Goal: Entertainment & Leisure: Browse casually

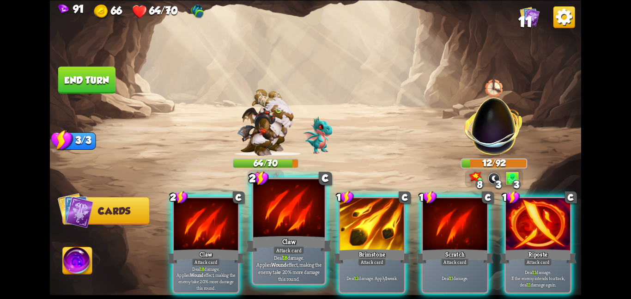
click at [300, 242] on div "Claw" at bounding box center [288, 243] width 85 height 19
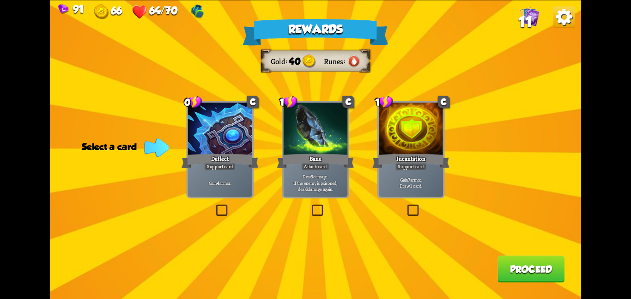
click at [309, 166] on div "Attack card" at bounding box center [316, 167] width 28 height 8
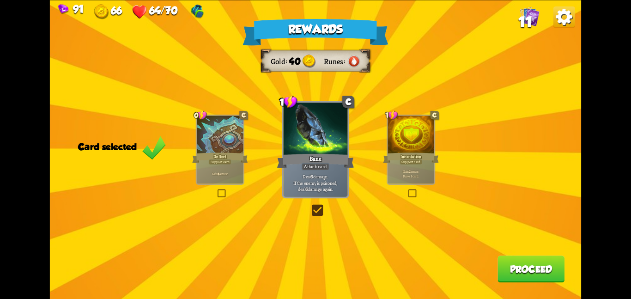
click at [514, 266] on button "Proceed" at bounding box center [531, 269] width 67 height 27
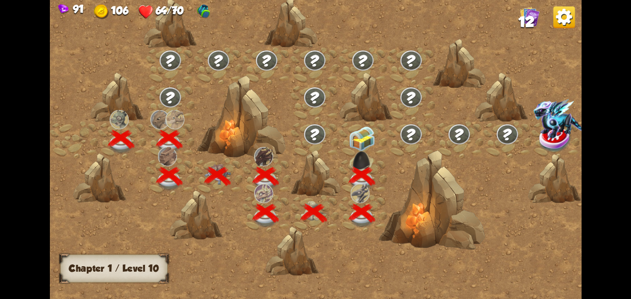
click at [371, 126] on img at bounding box center [362, 138] width 27 height 25
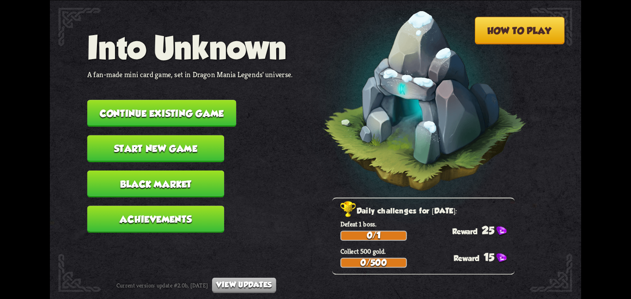
click at [184, 109] on button "Continue existing game" at bounding box center [161, 113] width 149 height 27
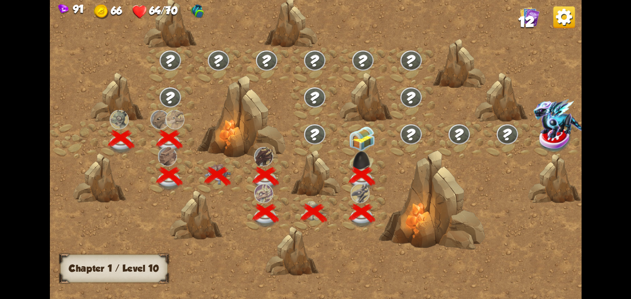
click at [365, 139] on img at bounding box center [362, 138] width 27 height 25
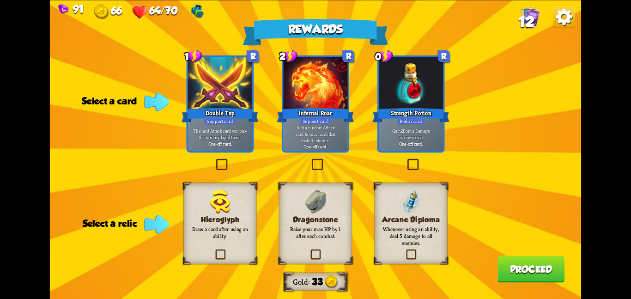
click at [325, 226] on p "Raise your max HP by 1 after each combat." at bounding box center [315, 233] width 59 height 14
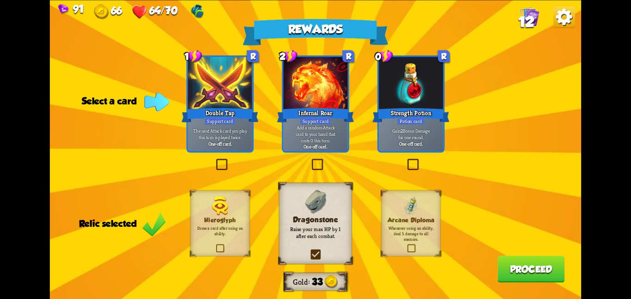
click at [419, 132] on p "Gain 2 Bonus Damage for one round." at bounding box center [411, 134] width 61 height 12
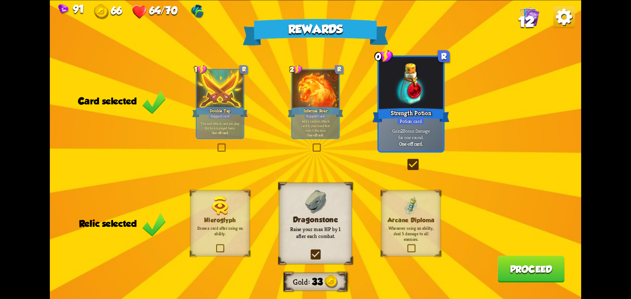
click at [551, 266] on button "Proceed" at bounding box center [531, 269] width 67 height 27
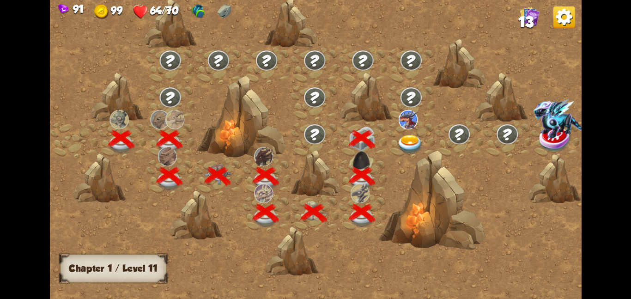
scroll to position [0, 140]
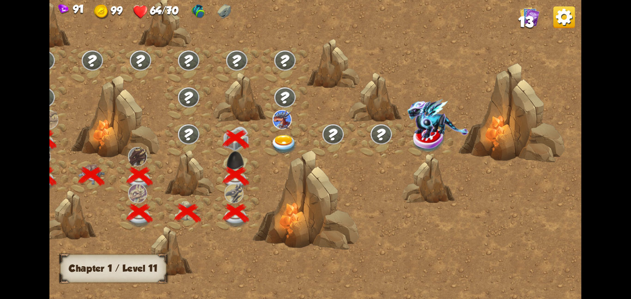
click at [288, 128] on div at bounding box center [285, 139] width 48 height 37
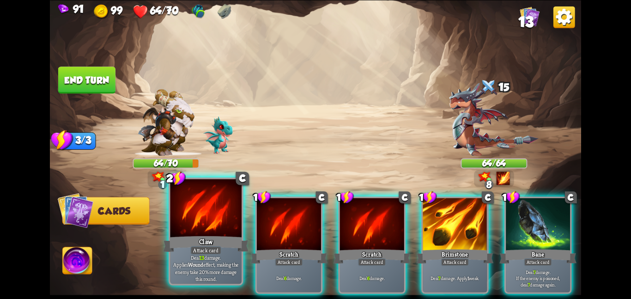
click at [219, 219] on div at bounding box center [206, 209] width 72 height 60
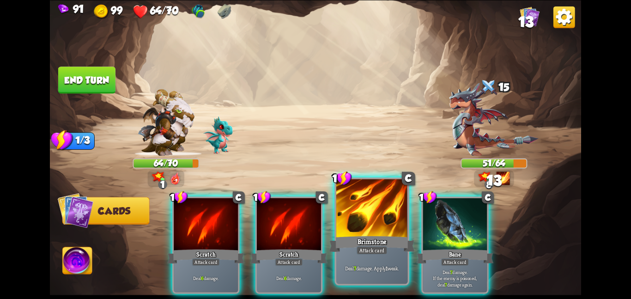
click at [374, 253] on div "Attack card" at bounding box center [372, 250] width 31 height 9
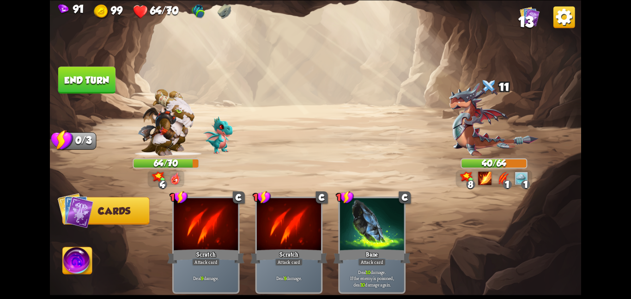
click at [112, 83] on button "End turn" at bounding box center [86, 80] width 57 height 27
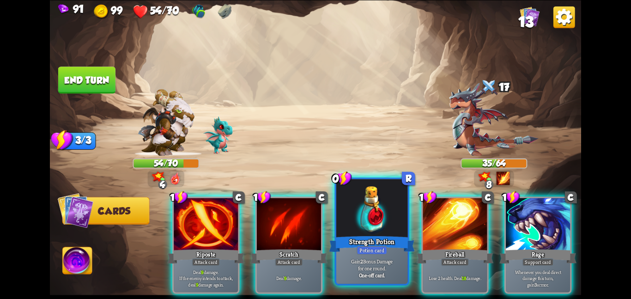
click at [371, 230] on div at bounding box center [372, 209] width 72 height 60
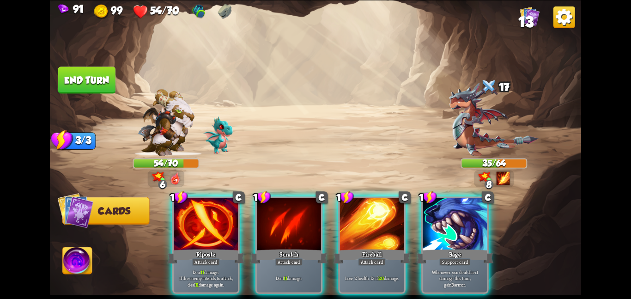
click at [371, 230] on div at bounding box center [372, 225] width 64 height 54
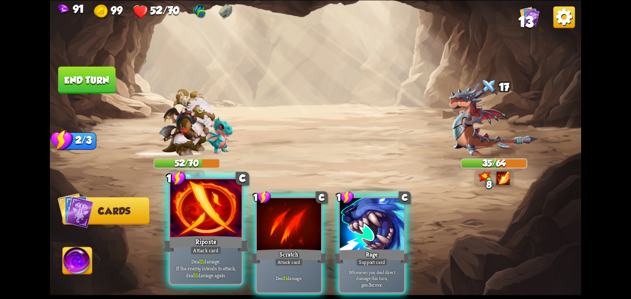
click at [196, 226] on div at bounding box center [206, 209] width 72 height 60
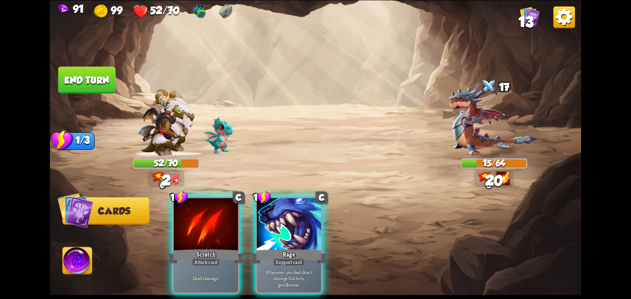
click at [196, 226] on div at bounding box center [206, 225] width 64 height 54
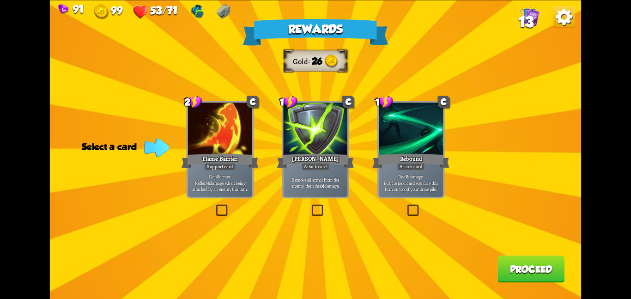
click at [242, 152] on div "Flame Barrier" at bounding box center [220, 160] width 77 height 17
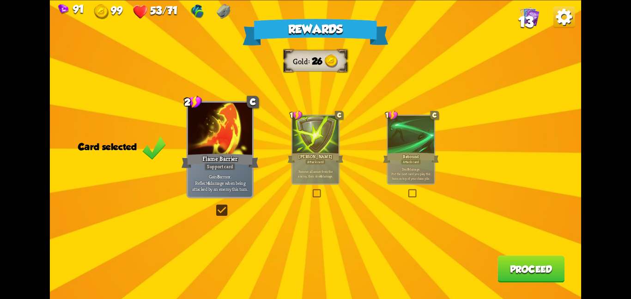
click at [315, 172] on p "Remove all armor from the enemy, then deal 4 damage." at bounding box center [315, 173] width 44 height 9
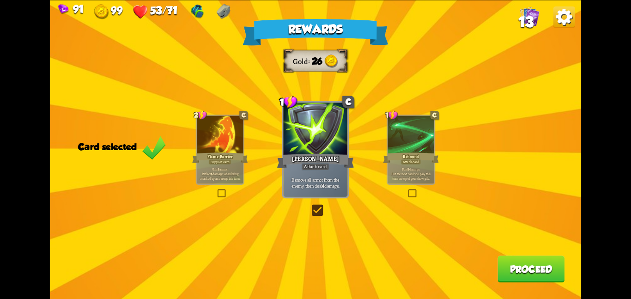
click at [537, 262] on button "Proceed" at bounding box center [531, 269] width 67 height 27
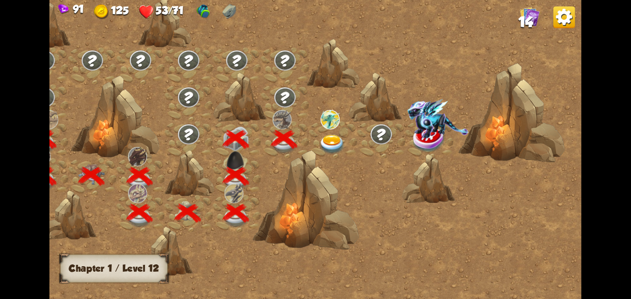
click at [346, 140] on div at bounding box center [333, 139] width 48 height 37
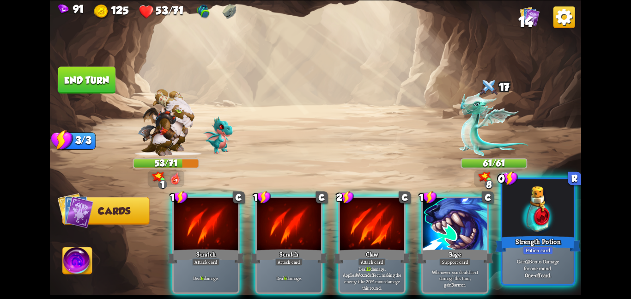
click at [519, 218] on div at bounding box center [538, 209] width 72 height 60
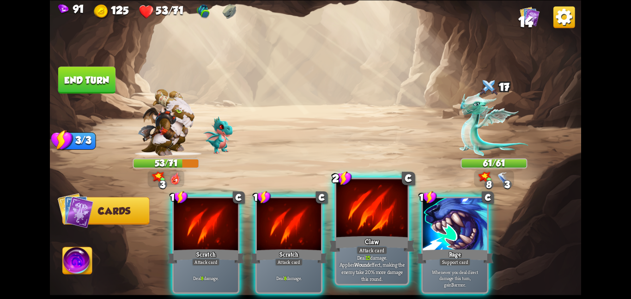
click at [388, 224] on div at bounding box center [372, 209] width 72 height 60
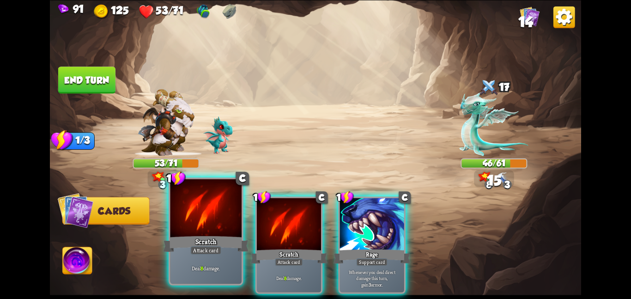
click at [189, 220] on div at bounding box center [206, 209] width 72 height 60
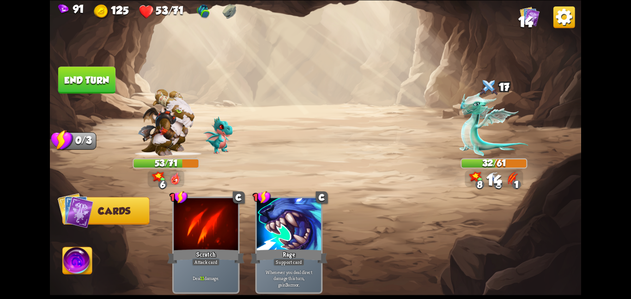
click at [111, 84] on button "End turn" at bounding box center [87, 80] width 58 height 27
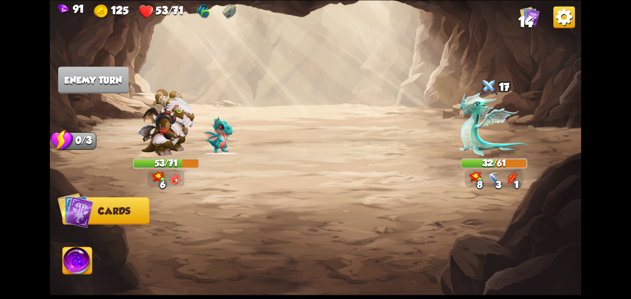
click at [175, 135] on img at bounding box center [166, 122] width 57 height 67
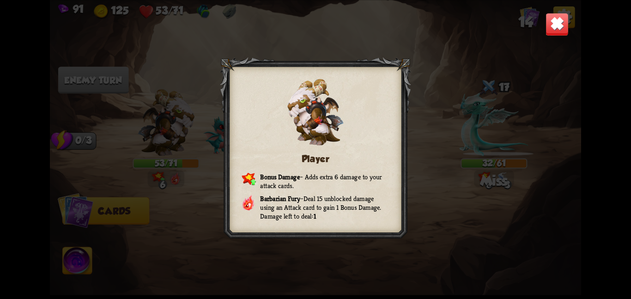
click at [550, 25] on img at bounding box center [557, 23] width 23 height 23
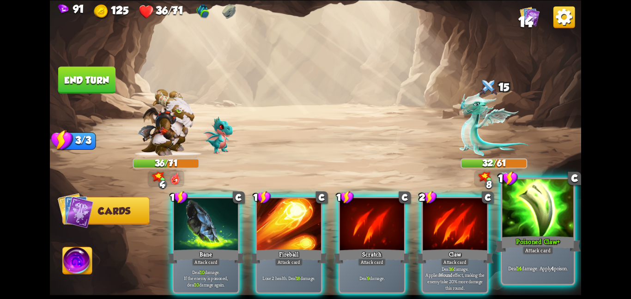
click at [511, 218] on div at bounding box center [538, 209] width 72 height 60
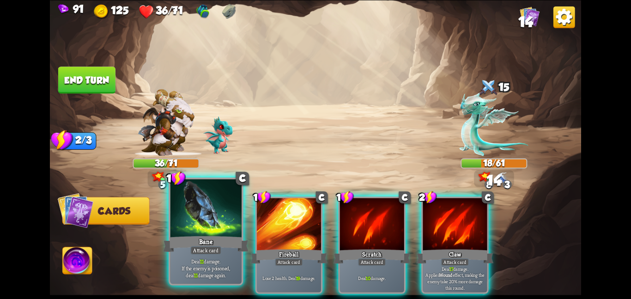
click at [201, 239] on div "Bane" at bounding box center [205, 243] width 85 height 19
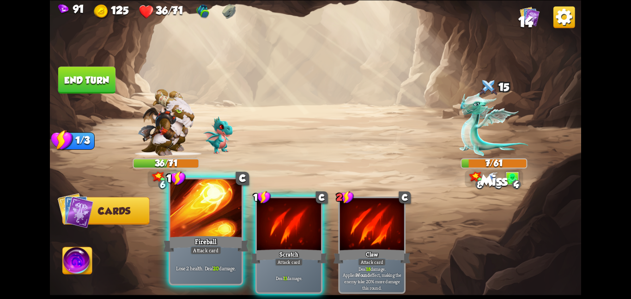
click at [200, 219] on div at bounding box center [206, 209] width 72 height 60
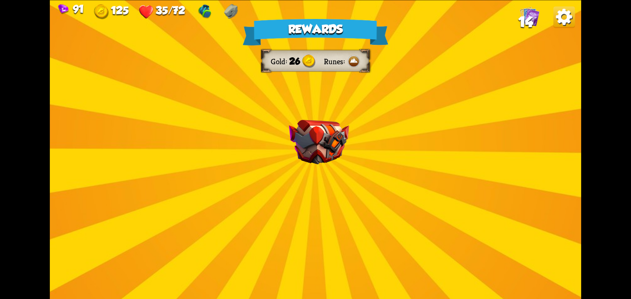
click at [332, 153] on img at bounding box center [319, 142] width 60 height 45
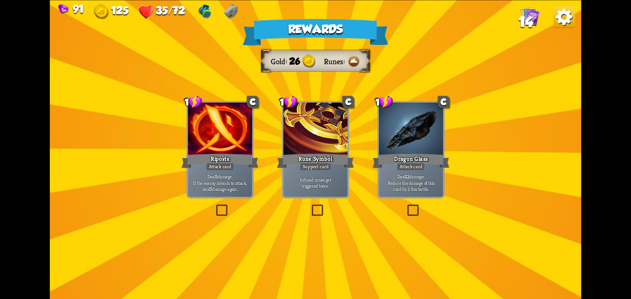
click at [226, 157] on div "Riposte" at bounding box center [220, 160] width 77 height 17
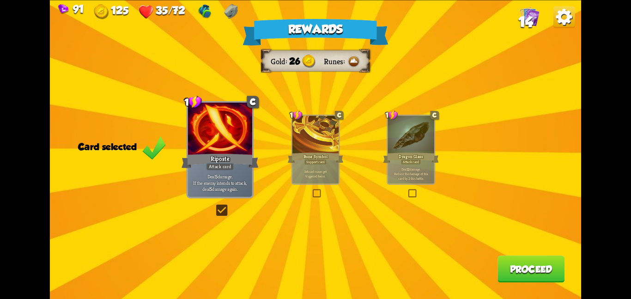
click at [500, 257] on button "Proceed" at bounding box center [531, 269] width 67 height 27
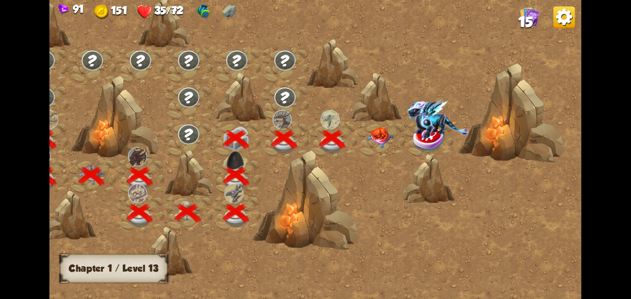
click at [382, 146] on img at bounding box center [380, 137] width 27 height 21
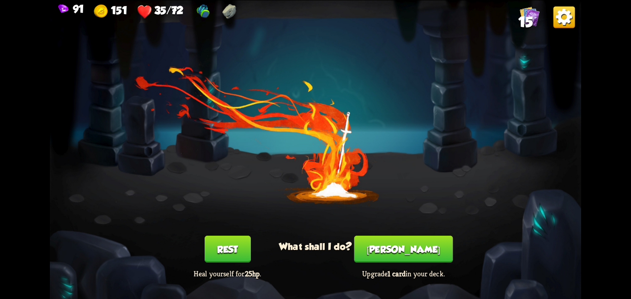
click at [215, 248] on button "Rest" at bounding box center [228, 249] width 46 height 27
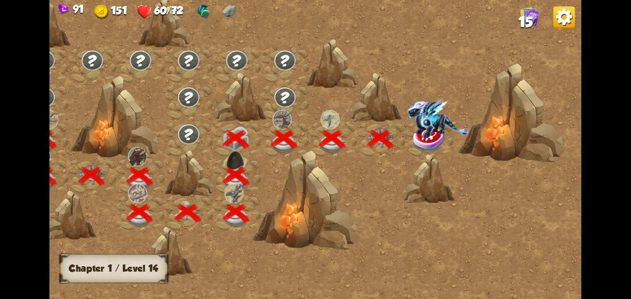
click at [434, 134] on img at bounding box center [438, 117] width 61 height 39
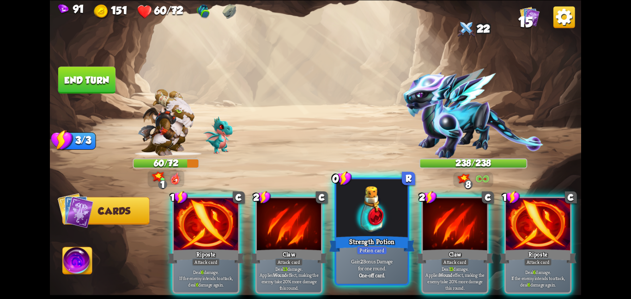
click at [391, 203] on div at bounding box center [372, 209] width 72 height 60
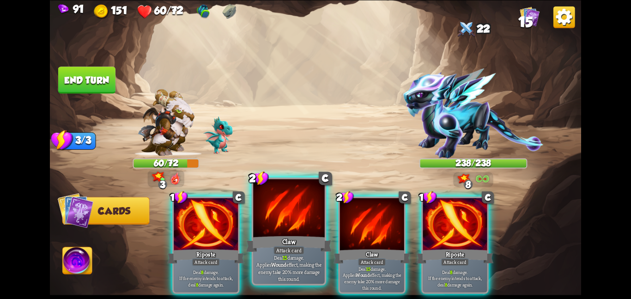
click at [273, 230] on div at bounding box center [289, 209] width 72 height 60
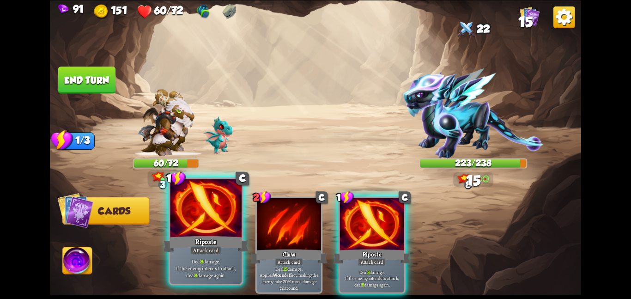
click at [191, 232] on div at bounding box center [206, 209] width 72 height 60
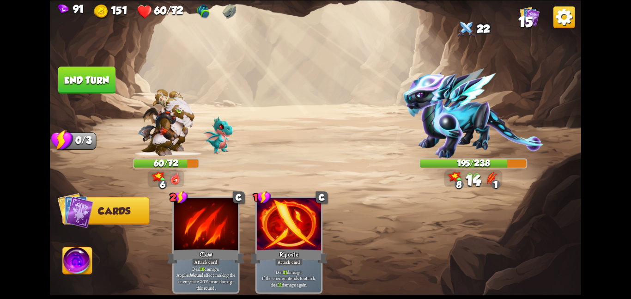
click at [98, 74] on button "End turn" at bounding box center [86, 80] width 57 height 27
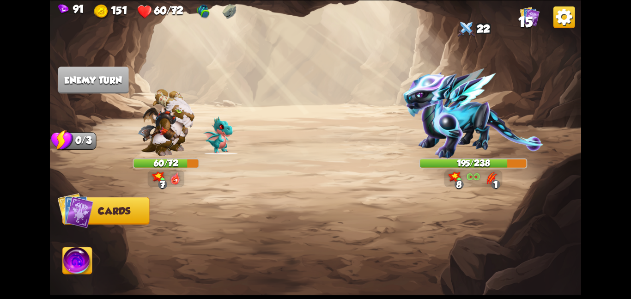
click at [182, 121] on img at bounding box center [166, 122] width 57 height 67
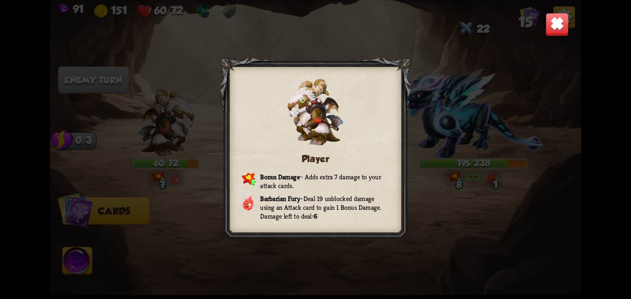
click at [560, 26] on img at bounding box center [557, 23] width 23 height 23
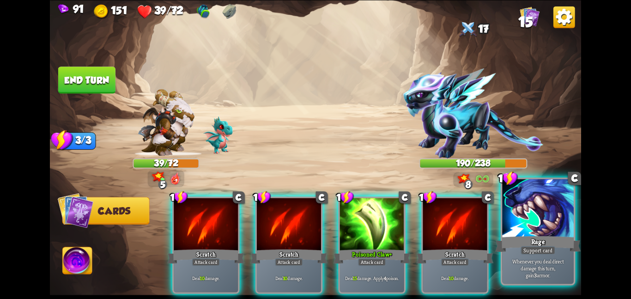
click at [524, 240] on div "Rage" at bounding box center [537, 243] width 85 height 19
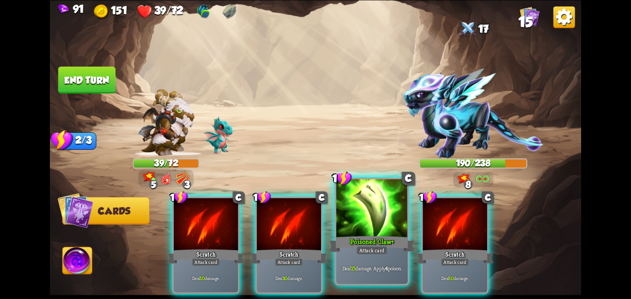
click at [373, 244] on div "Poisoned Claw+" at bounding box center [371, 243] width 85 height 19
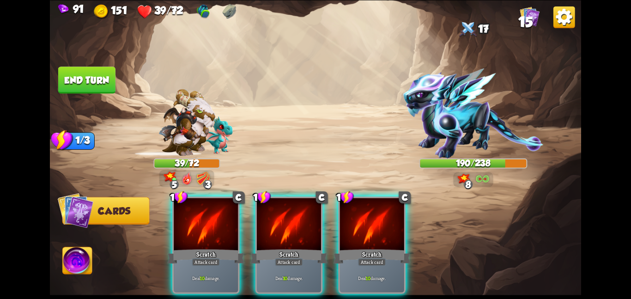
click at [373, 248] on div "Scratch" at bounding box center [372, 256] width 77 height 17
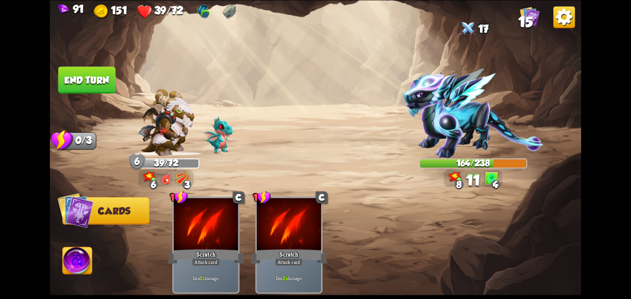
click at [105, 74] on button "End turn" at bounding box center [86, 80] width 57 height 27
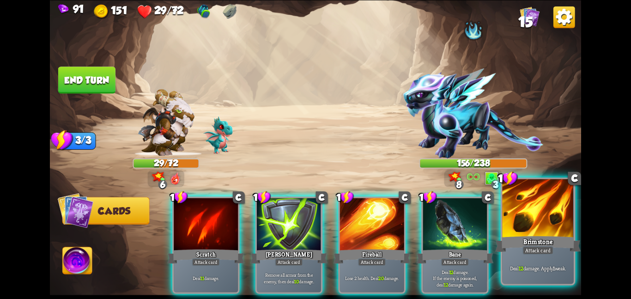
click at [549, 227] on div at bounding box center [538, 209] width 72 height 60
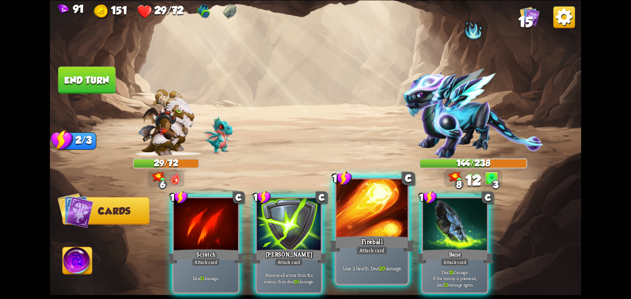
click at [341, 217] on div at bounding box center [372, 209] width 72 height 60
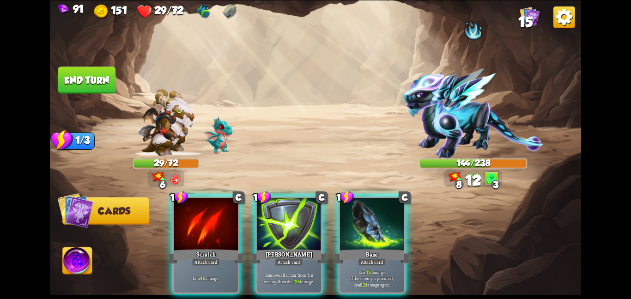
click at [341, 217] on div at bounding box center [372, 225] width 64 height 54
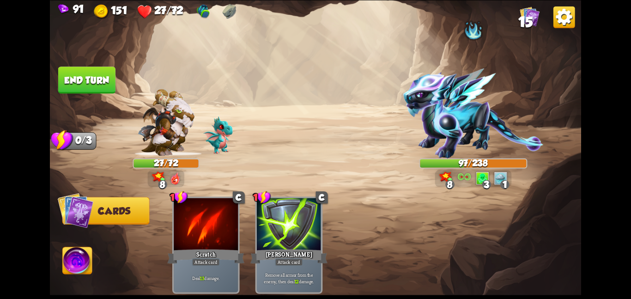
click at [95, 82] on button "End turn" at bounding box center [86, 80] width 57 height 27
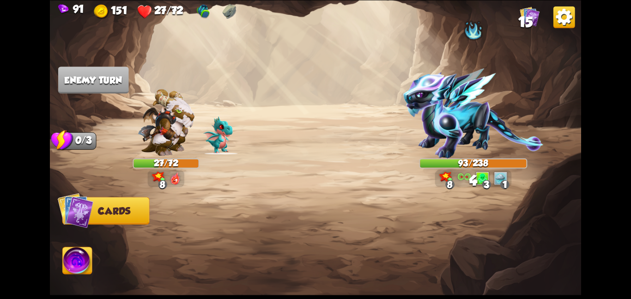
click at [431, 103] on img at bounding box center [473, 113] width 140 height 90
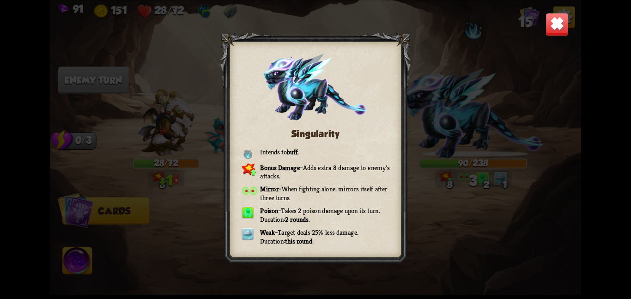
click at [563, 30] on img at bounding box center [557, 23] width 23 height 23
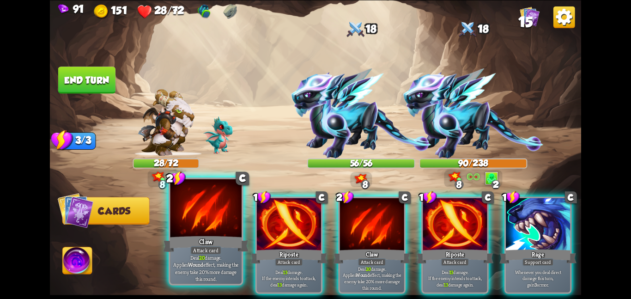
click at [207, 217] on div at bounding box center [206, 209] width 72 height 60
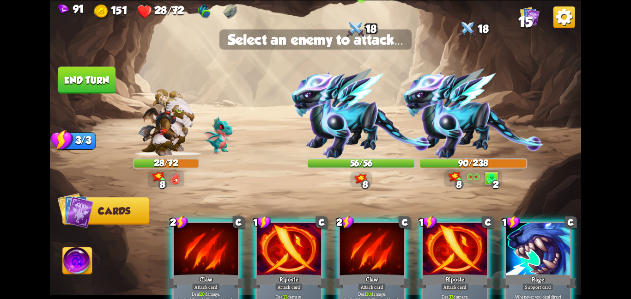
click at [329, 134] on img at bounding box center [361, 113] width 140 height 90
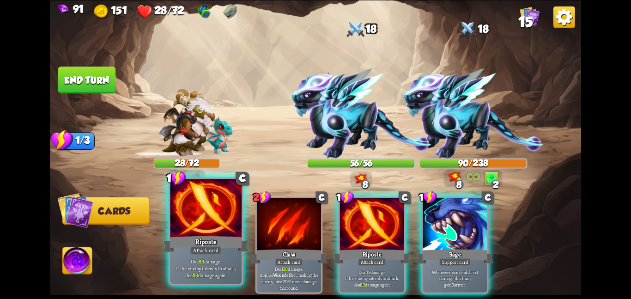
click at [207, 238] on div "Riposte" at bounding box center [205, 243] width 85 height 19
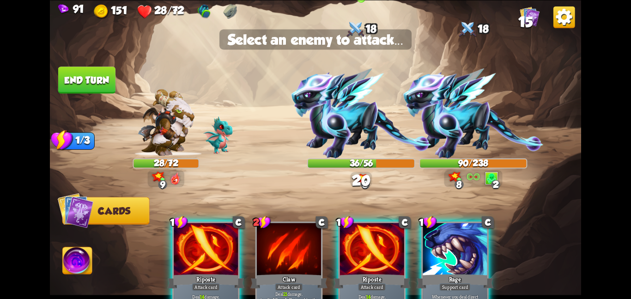
click at [335, 132] on img at bounding box center [361, 113] width 140 height 90
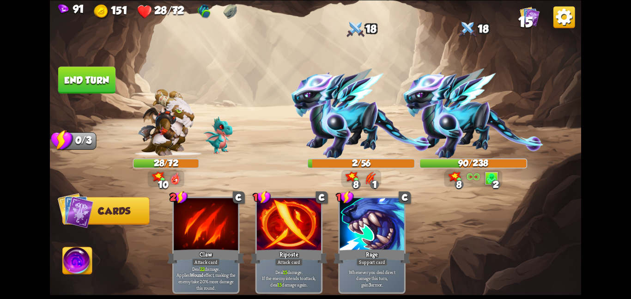
click at [80, 77] on button "End turn" at bounding box center [86, 80] width 57 height 27
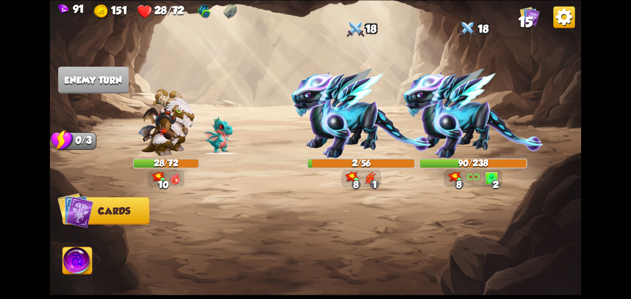
click at [75, 258] on img at bounding box center [78, 262] width 30 height 30
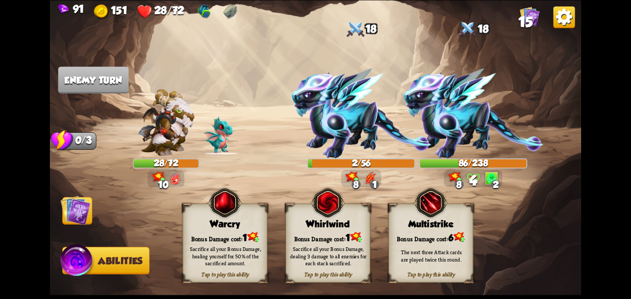
click at [303, 242] on div "Sacrifice all your Bonus Damage, dealing 3 damage to all enemies for each stack…" at bounding box center [328, 255] width 85 height 33
click at [78, 220] on img at bounding box center [76, 210] width 30 height 30
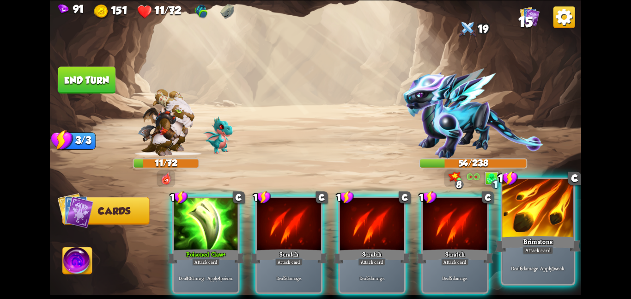
click at [542, 221] on div at bounding box center [538, 209] width 72 height 60
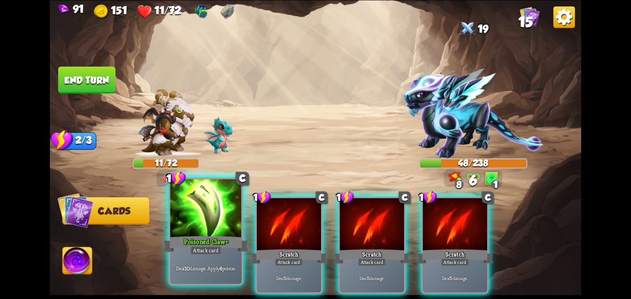
click at [219, 229] on div at bounding box center [206, 209] width 72 height 60
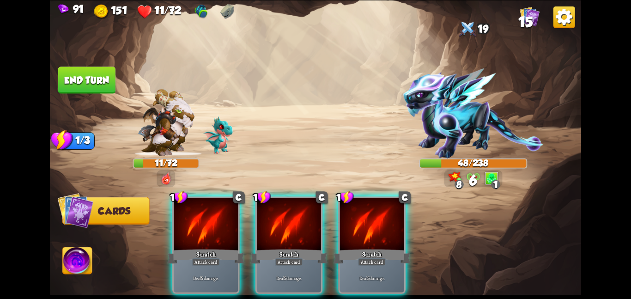
click at [219, 229] on div at bounding box center [206, 225] width 64 height 54
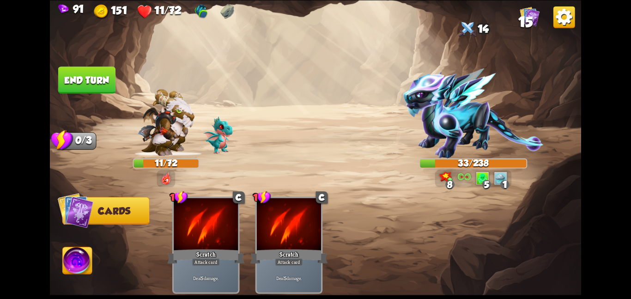
click at [110, 72] on button "End turn" at bounding box center [86, 80] width 57 height 27
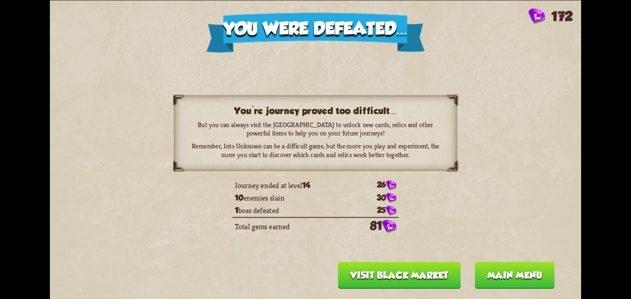
click at [488, 270] on button "Main menu" at bounding box center [515, 275] width 80 height 27
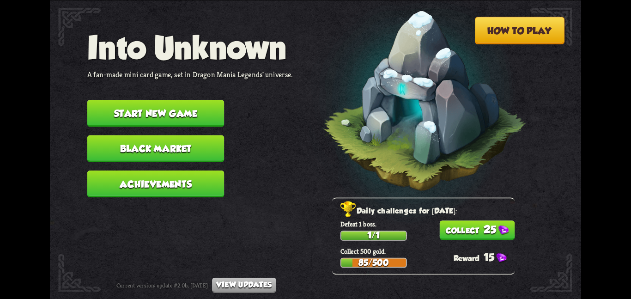
click at [451, 231] on button "25" at bounding box center [476, 229] width 75 height 19
click at [183, 147] on button "Black Market" at bounding box center [155, 148] width 137 height 27
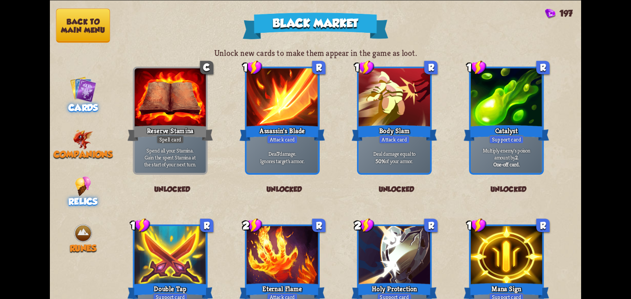
click at [75, 182] on img at bounding box center [83, 186] width 16 height 20
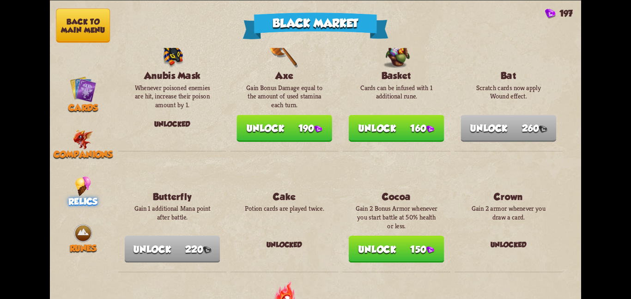
scroll to position [24, 0]
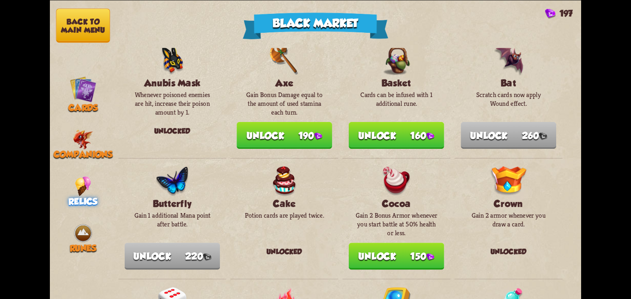
click at [375, 245] on button "Unlock 150" at bounding box center [397, 256] width 96 height 27
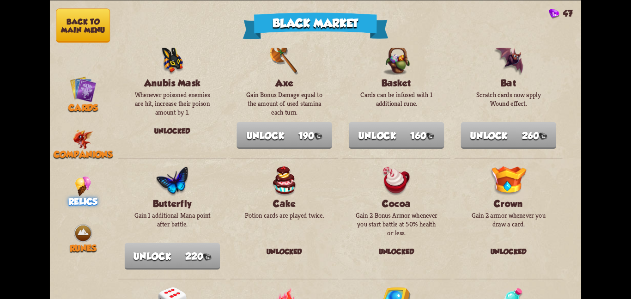
click at [68, 21] on button "Back to main menu" at bounding box center [83, 25] width 54 height 34
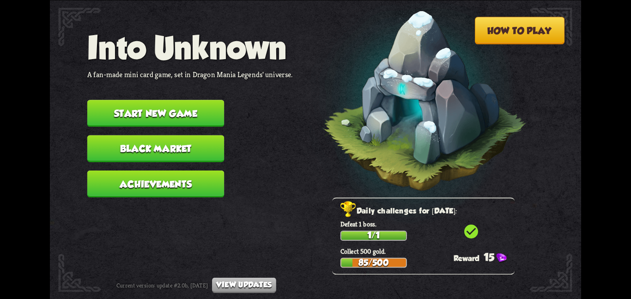
click at [118, 105] on button "Start new game" at bounding box center [155, 113] width 137 height 27
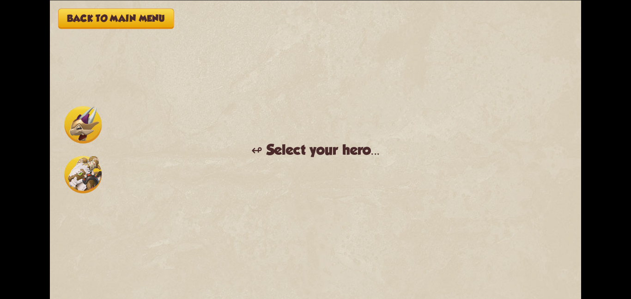
click at [232, 126] on div "Back to main menu ↫ Select your hero... You muster all your courage and set out…" at bounding box center [315, 149] width 531 height 299
click at [103, 175] on div at bounding box center [83, 149] width 42 height 91
click at [98, 175] on img at bounding box center [82, 174] width 37 height 37
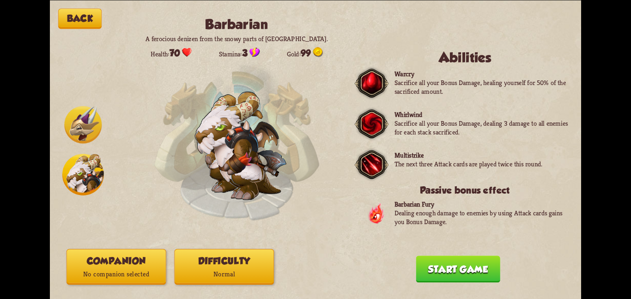
click at [139, 259] on button "Companion No companion selected" at bounding box center [117, 267] width 100 height 36
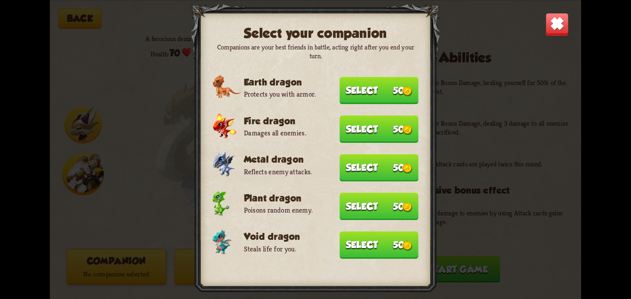
click at [351, 241] on button "Select 50" at bounding box center [379, 244] width 79 height 27
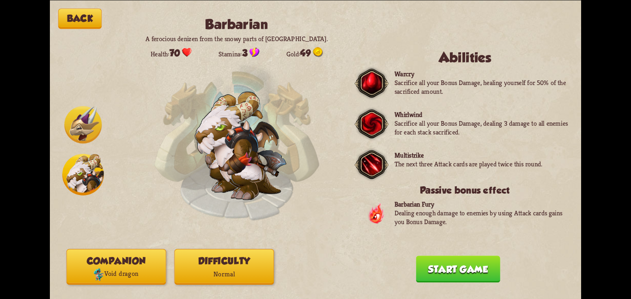
click at [247, 258] on button "Difficulty Normal" at bounding box center [224, 267] width 100 height 36
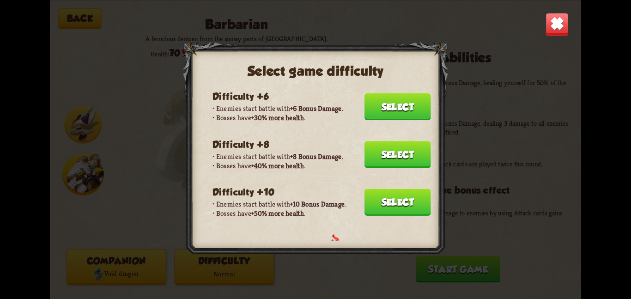
scroll to position [151, 0]
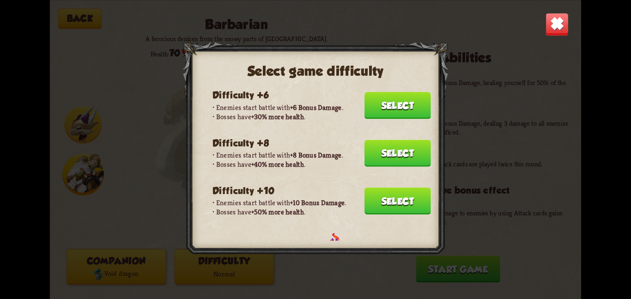
click at [433, 137] on div at bounding box center [316, 150] width 266 height 216
click at [413, 142] on button "Select" at bounding box center [398, 153] width 67 height 27
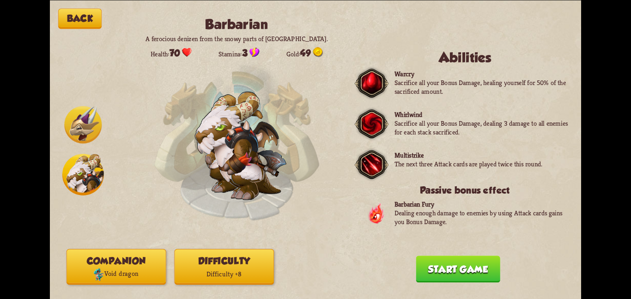
click at [455, 258] on button "Start game" at bounding box center [458, 269] width 84 height 27
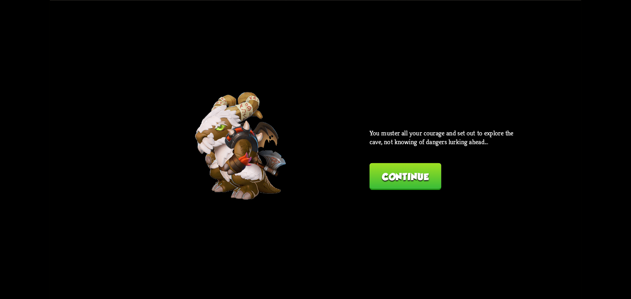
click at [373, 175] on button "Continue" at bounding box center [406, 176] width 72 height 27
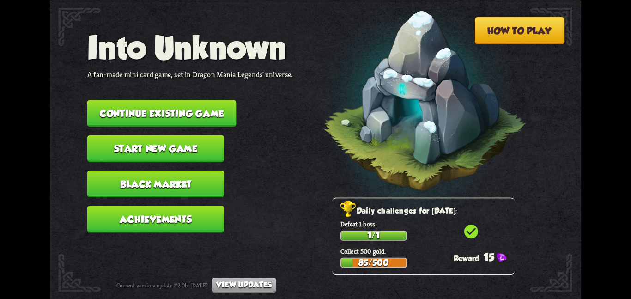
click at [124, 143] on button "Start new game" at bounding box center [155, 148] width 137 height 27
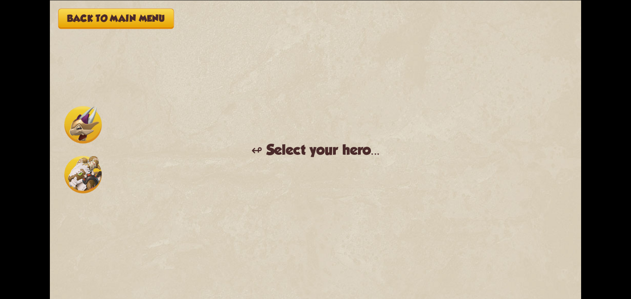
click at [91, 164] on img at bounding box center [82, 174] width 37 height 37
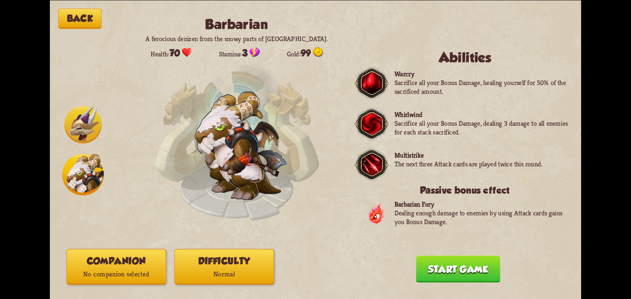
click at [123, 249] on div "Back Barbarian A ferocious denizen from the snowy parts of Northern Dragolandia…" at bounding box center [315, 149] width 531 height 299
click at [143, 259] on button "Companion No companion selected" at bounding box center [117, 267] width 100 height 36
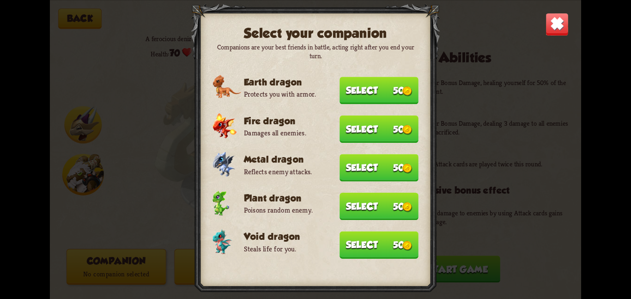
click at [355, 242] on button "Select 50" at bounding box center [379, 244] width 79 height 27
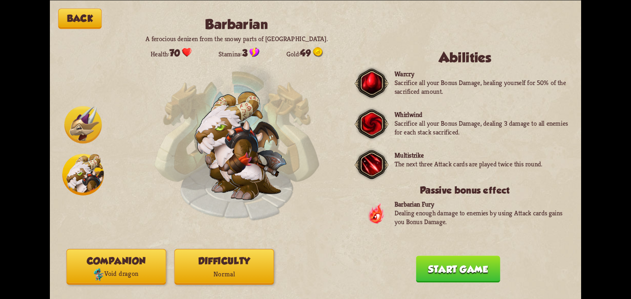
click at [220, 249] on div "Back Barbarian A ferocious denizen from the snowy parts of Northern Dragolandia…" at bounding box center [315, 149] width 531 height 299
click at [223, 254] on button "Difficulty Normal" at bounding box center [224, 267] width 100 height 36
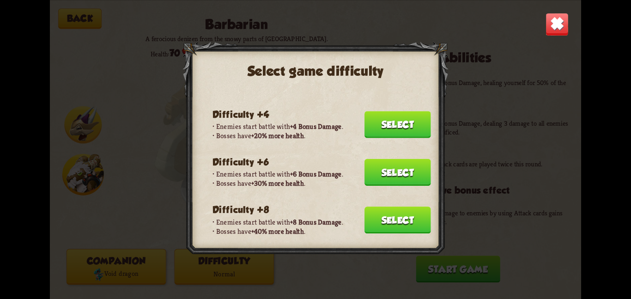
scroll to position [91, 0]
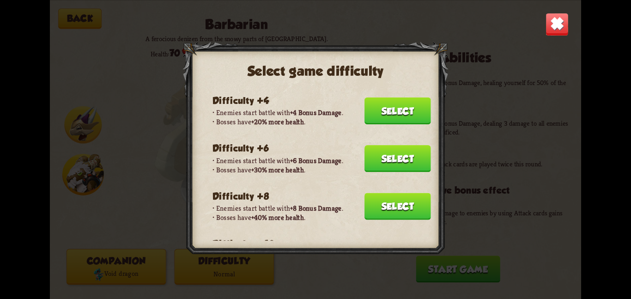
click at [413, 194] on button "Select" at bounding box center [398, 206] width 67 height 27
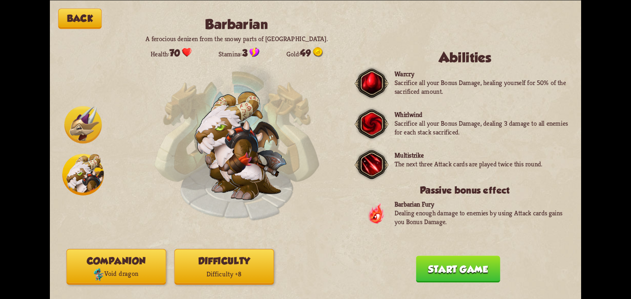
click at [441, 262] on button "Start game" at bounding box center [458, 269] width 84 height 27
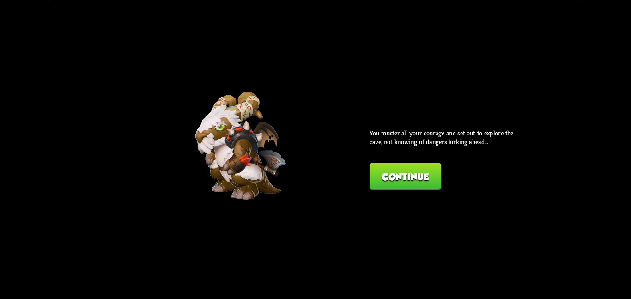
click at [413, 182] on button "Continue" at bounding box center [406, 176] width 72 height 27
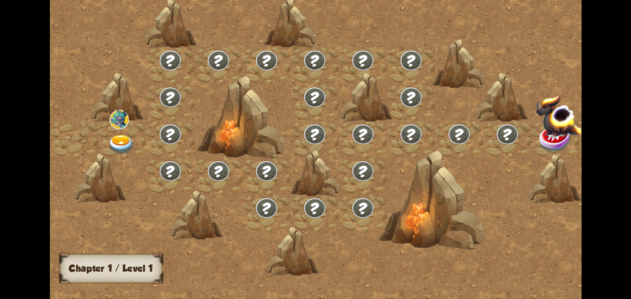
click at [124, 138] on img at bounding box center [121, 143] width 27 height 19
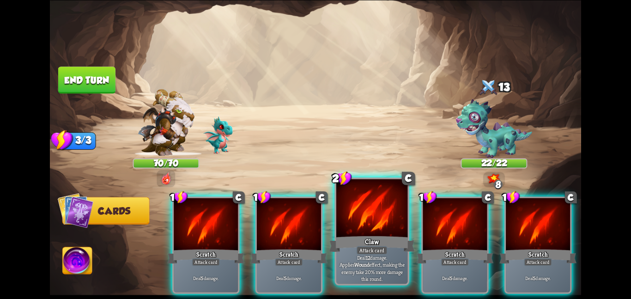
click at [365, 232] on div at bounding box center [372, 209] width 72 height 60
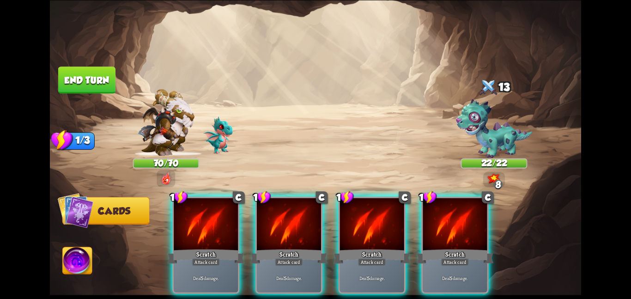
click at [365, 232] on div at bounding box center [372, 225] width 64 height 54
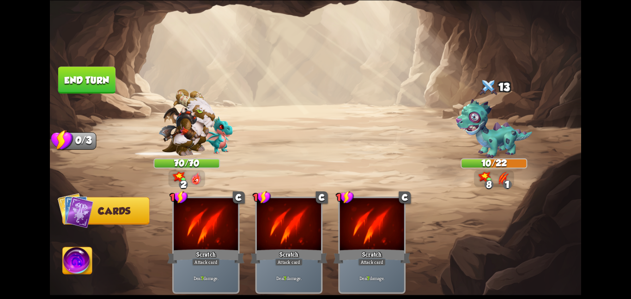
click at [103, 81] on button "End turn" at bounding box center [87, 79] width 58 height 27
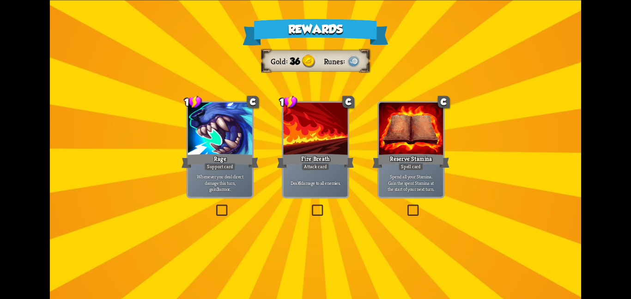
click at [302, 140] on div at bounding box center [315, 130] width 64 height 54
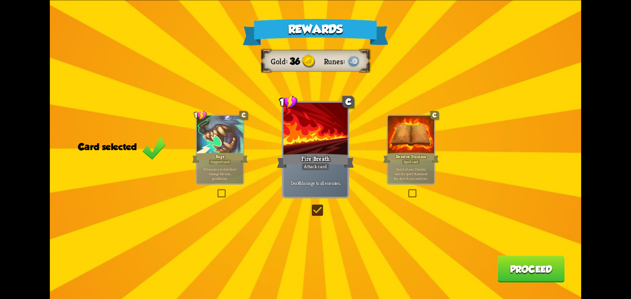
click at [526, 262] on button "Proceed" at bounding box center [531, 269] width 67 height 27
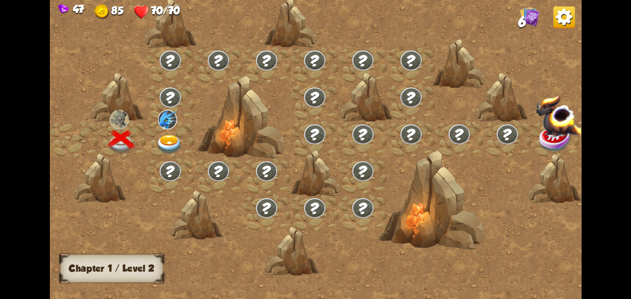
click at [188, 153] on div at bounding box center [170, 139] width 48 height 37
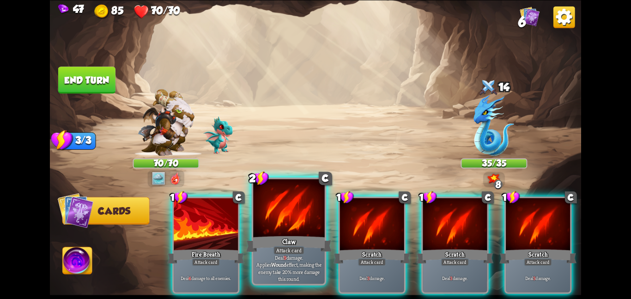
click at [313, 235] on div "Claw" at bounding box center [288, 243] width 85 height 19
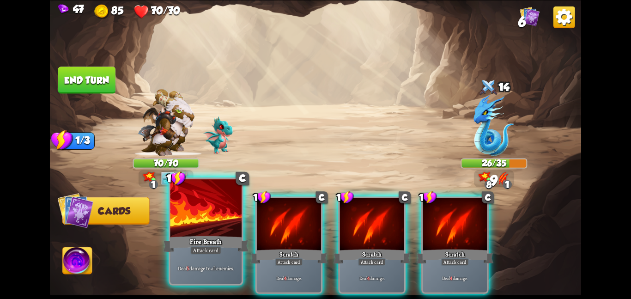
click at [183, 232] on div at bounding box center [206, 209] width 72 height 60
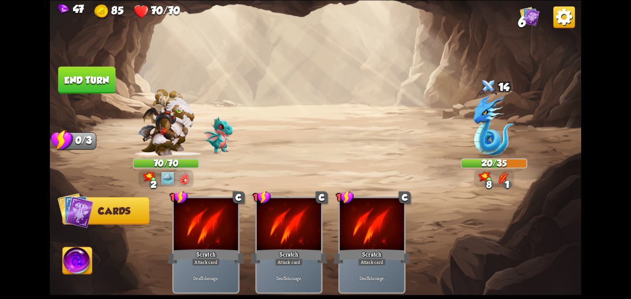
click at [107, 85] on button "End turn" at bounding box center [86, 80] width 57 height 27
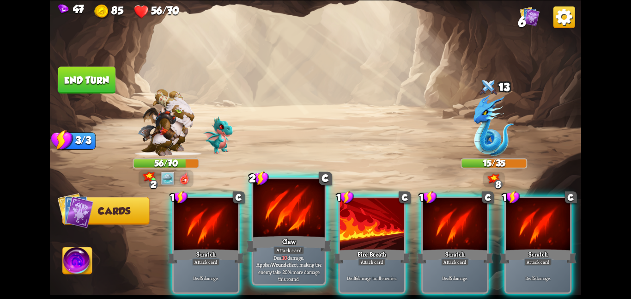
click at [296, 219] on div at bounding box center [289, 209] width 72 height 60
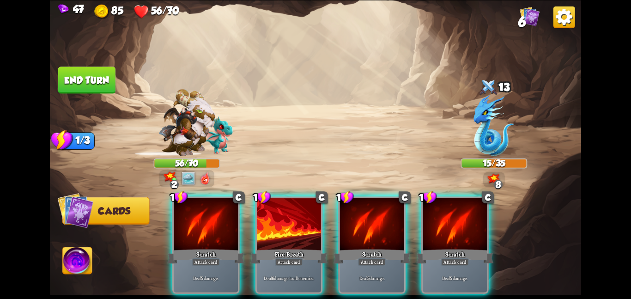
click at [296, 219] on div at bounding box center [289, 225] width 64 height 54
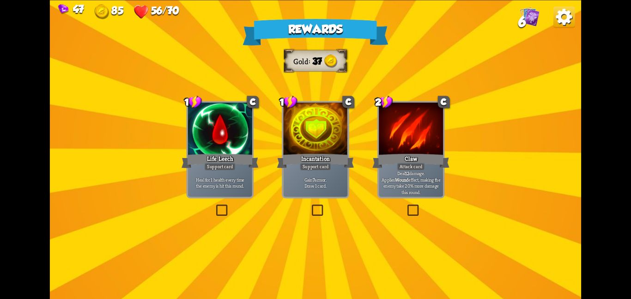
click at [326, 176] on div "Gain 7 armor. Draw 1 card." at bounding box center [315, 183] width 64 height 28
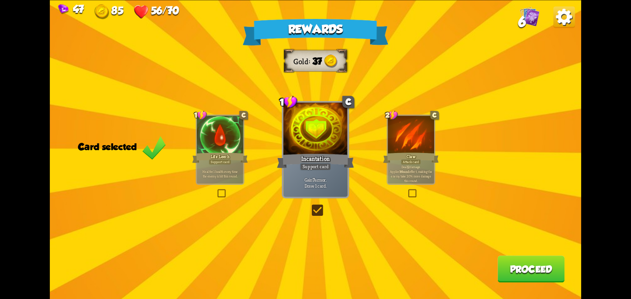
click at [512, 275] on button "Proceed" at bounding box center [531, 269] width 67 height 27
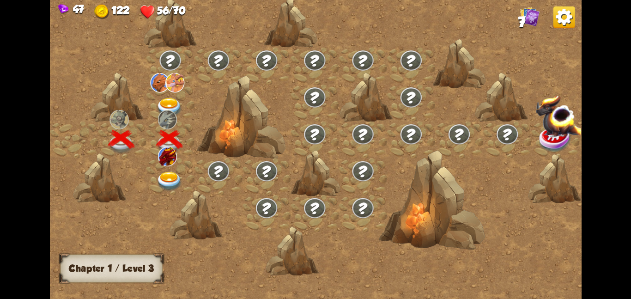
click at [159, 102] on img at bounding box center [169, 107] width 27 height 19
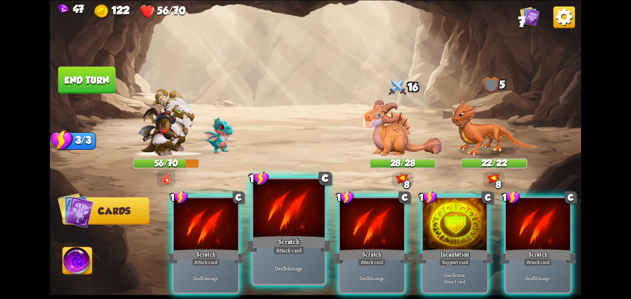
click at [258, 215] on div at bounding box center [289, 209] width 72 height 60
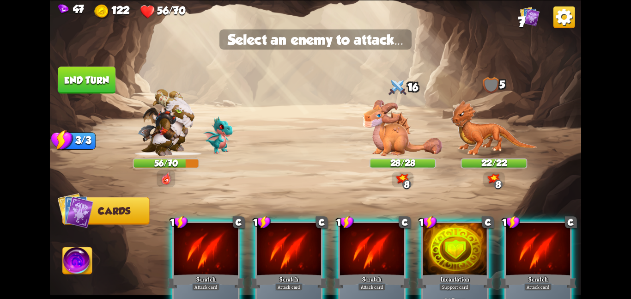
click at [360, 139] on img at bounding box center [315, 149] width 531 height 299
click at [369, 135] on img at bounding box center [403, 127] width 80 height 56
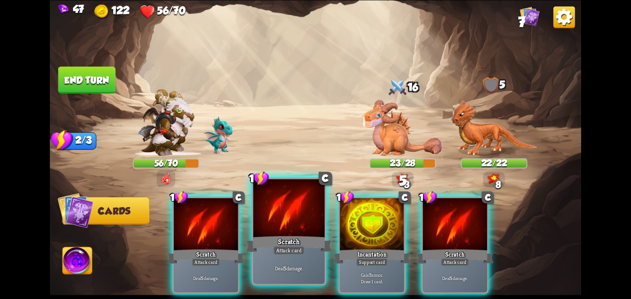
click at [304, 224] on div at bounding box center [289, 209] width 72 height 60
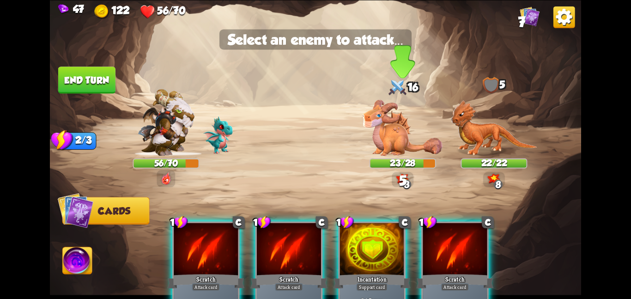
click at [404, 133] on img at bounding box center [403, 127] width 80 height 56
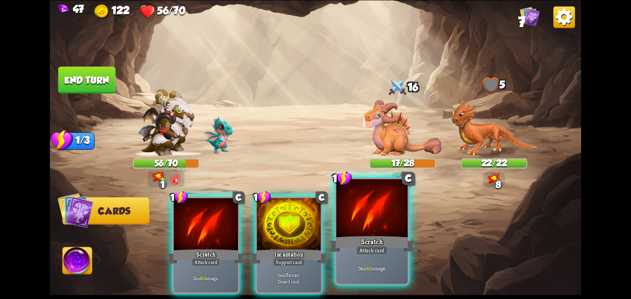
click at [350, 215] on div at bounding box center [372, 209] width 72 height 60
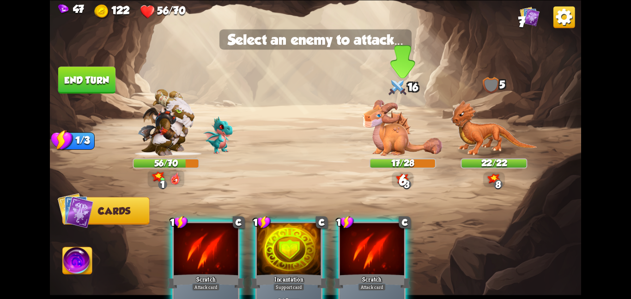
click at [381, 146] on img at bounding box center [403, 127] width 80 height 56
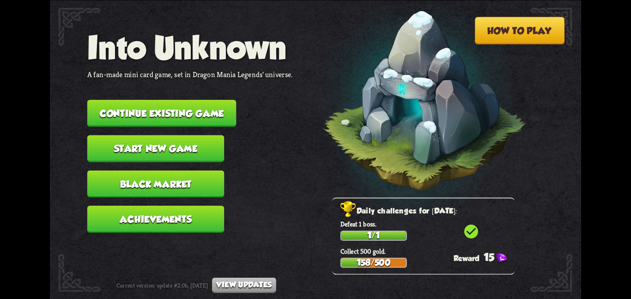
click at [208, 114] on button "Continue existing game" at bounding box center [161, 113] width 149 height 27
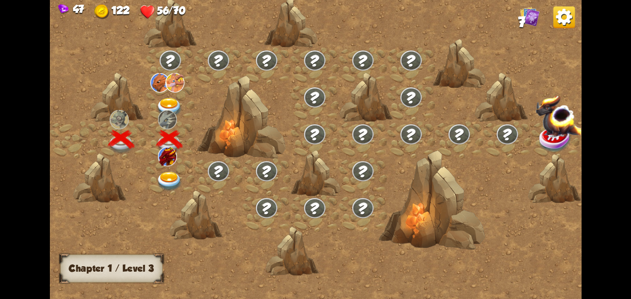
click at [175, 95] on div at bounding box center [170, 102] width 48 height 37
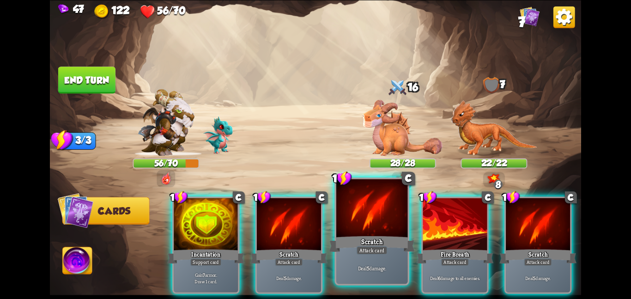
click at [379, 230] on div at bounding box center [372, 209] width 72 height 60
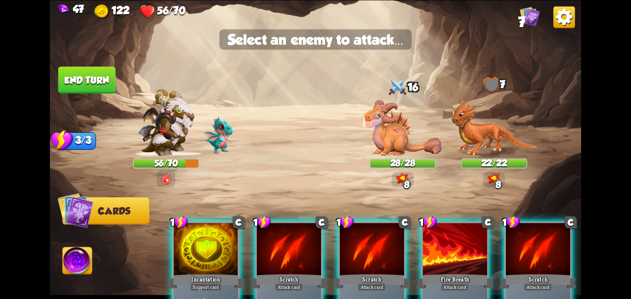
click at [379, 230] on div at bounding box center [372, 250] width 64 height 54
click at [386, 146] on img at bounding box center [403, 127] width 80 height 56
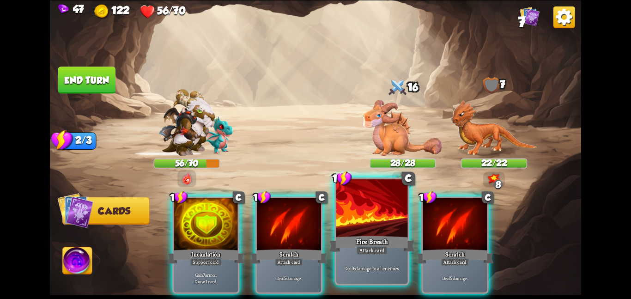
click at [379, 225] on div at bounding box center [372, 209] width 72 height 60
click at [423, 225] on div at bounding box center [455, 225] width 64 height 54
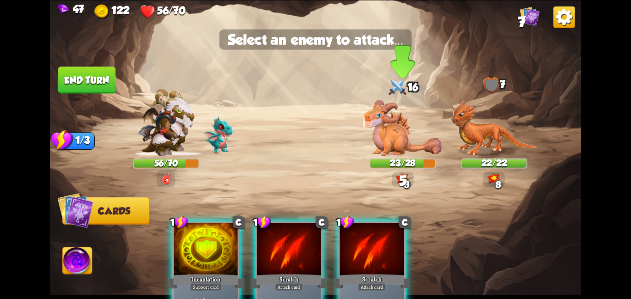
click at [381, 151] on img at bounding box center [403, 127] width 80 height 56
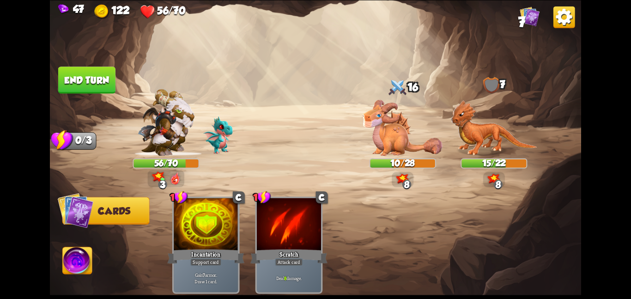
click at [69, 268] on img at bounding box center [78, 262] width 30 height 30
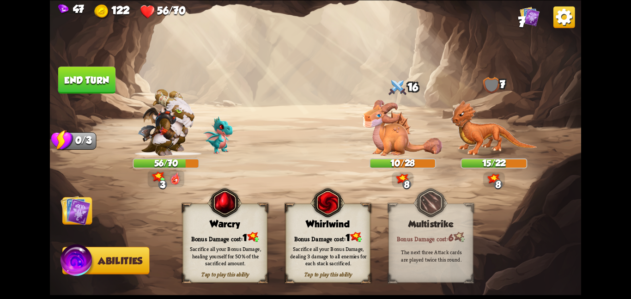
click at [332, 202] on img at bounding box center [328, 202] width 34 height 35
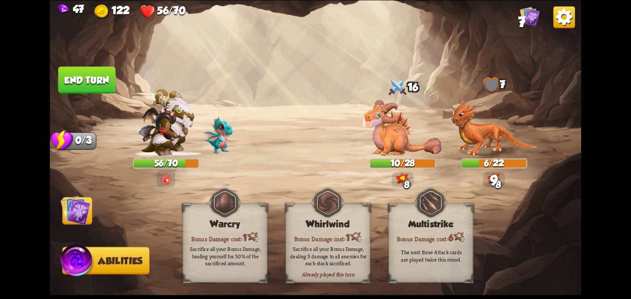
click at [77, 210] on img at bounding box center [76, 210] width 30 height 30
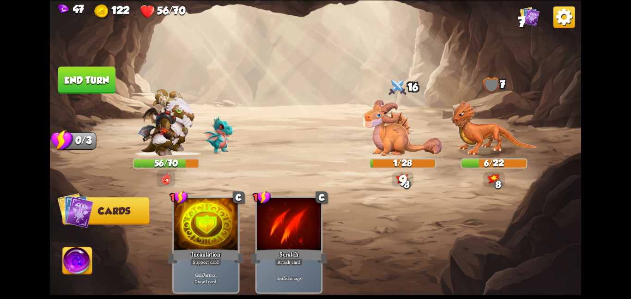
click at [105, 90] on button "End turn" at bounding box center [86, 80] width 57 height 27
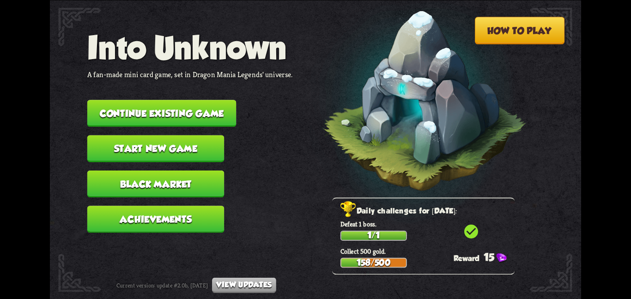
click at [98, 101] on button "Continue existing game" at bounding box center [161, 113] width 149 height 27
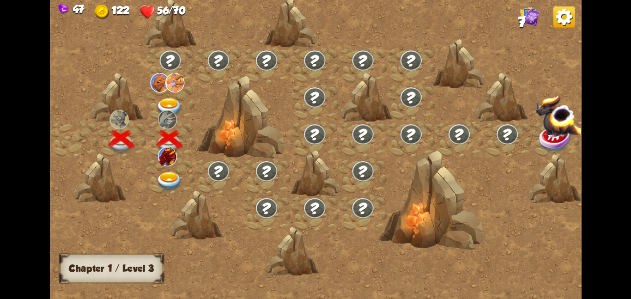
click at [172, 178] on img at bounding box center [169, 180] width 27 height 19
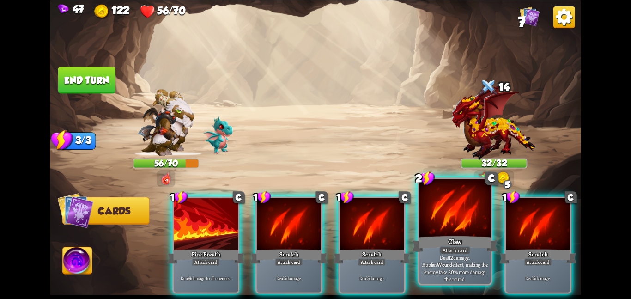
click at [426, 195] on div at bounding box center [456, 209] width 72 height 60
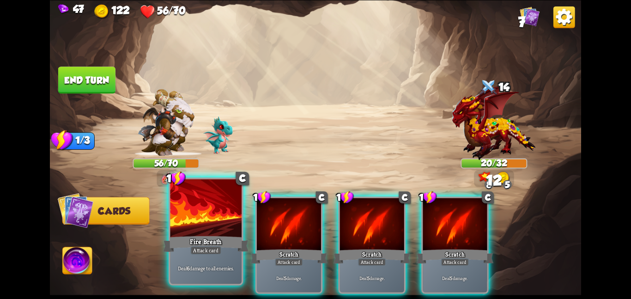
click at [212, 227] on div at bounding box center [206, 209] width 72 height 60
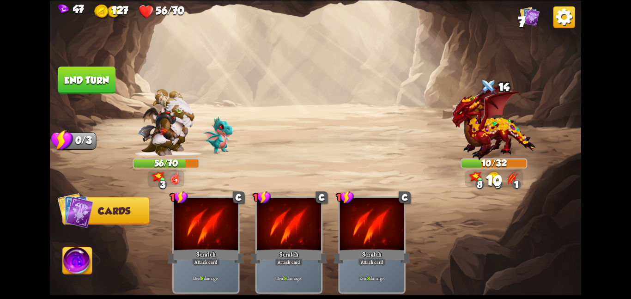
click at [67, 268] on img at bounding box center [78, 262] width 30 height 30
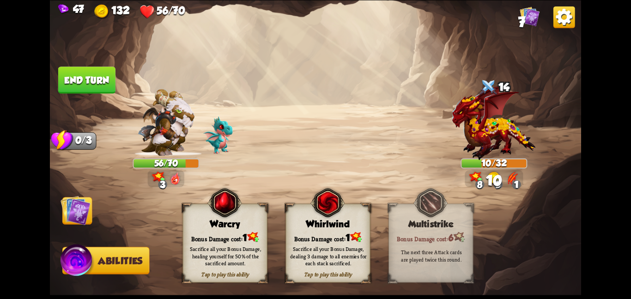
click at [316, 233] on div "Bonus Damage cost: 1" at bounding box center [328, 237] width 84 height 12
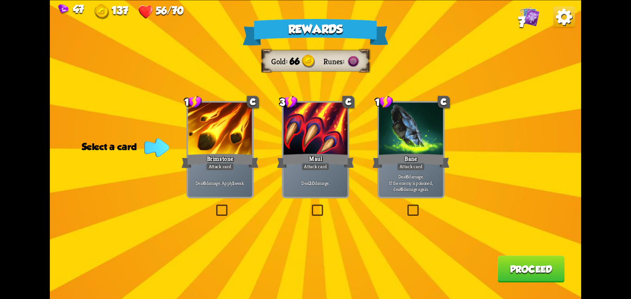
click at [222, 132] on div at bounding box center [220, 130] width 64 height 54
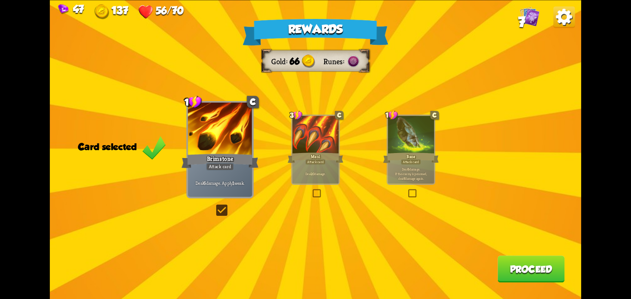
click at [507, 261] on button "Proceed" at bounding box center [531, 269] width 67 height 27
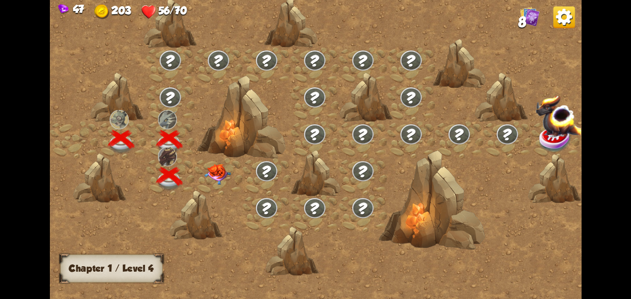
click at [206, 168] on img at bounding box center [217, 174] width 27 height 21
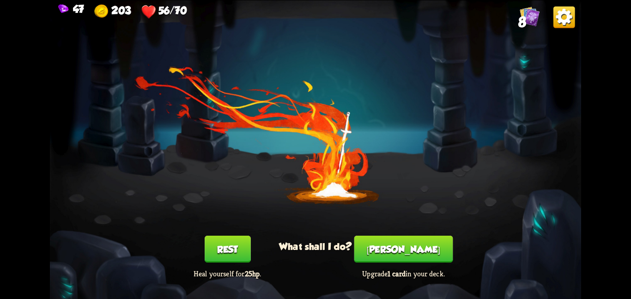
click at [423, 249] on button "[PERSON_NAME]" at bounding box center [403, 249] width 99 height 27
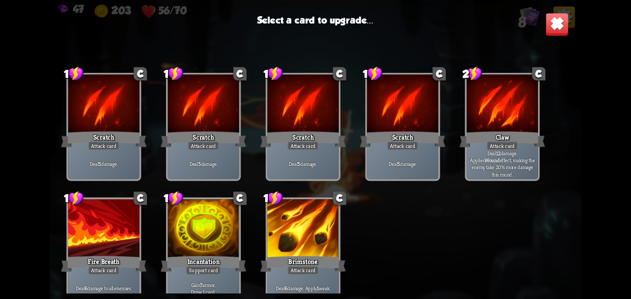
click at [290, 223] on div at bounding box center [304, 229] width 72 height 60
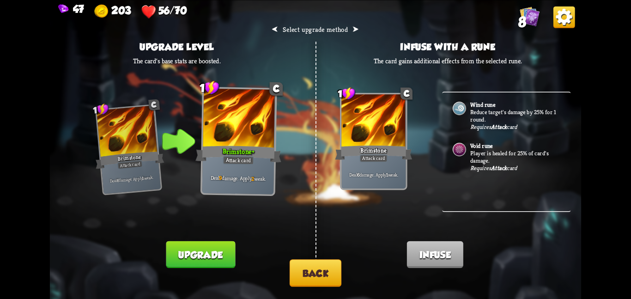
click at [208, 247] on button "Upgrade" at bounding box center [200, 254] width 69 height 27
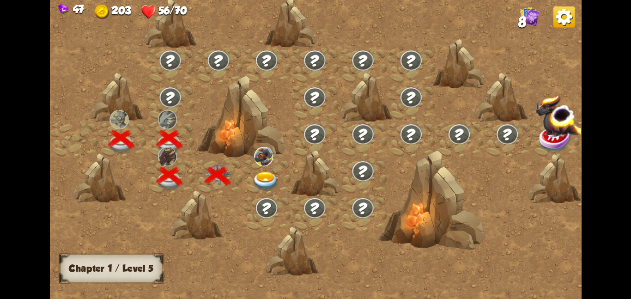
click at [256, 188] on img at bounding box center [265, 180] width 27 height 19
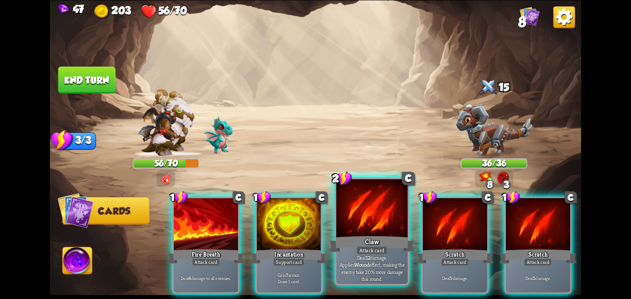
click at [399, 221] on div at bounding box center [372, 209] width 72 height 60
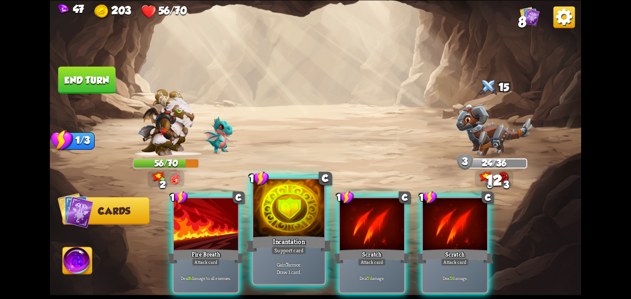
click at [272, 200] on div at bounding box center [289, 209] width 72 height 60
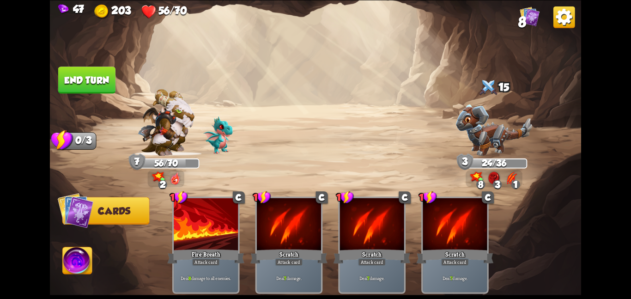
click at [100, 81] on button "End turn" at bounding box center [86, 80] width 57 height 27
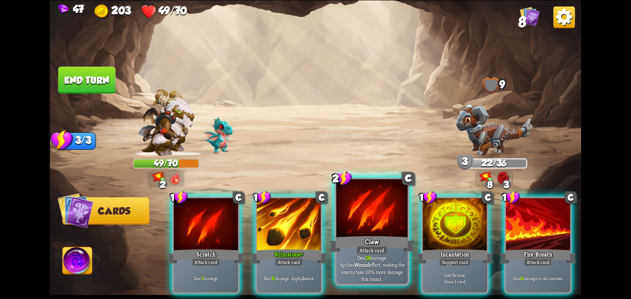
click at [365, 213] on div at bounding box center [372, 209] width 72 height 60
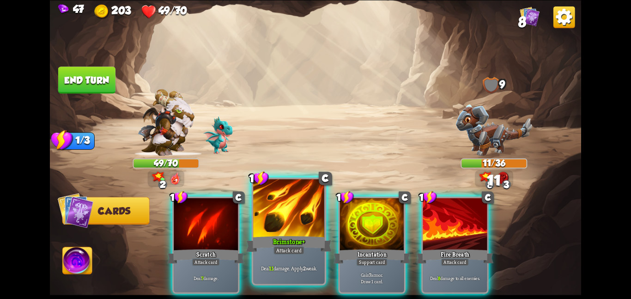
click at [272, 226] on div at bounding box center [289, 209] width 72 height 60
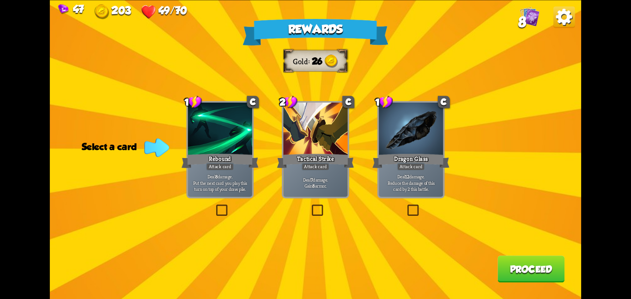
click at [316, 117] on div at bounding box center [315, 130] width 64 height 54
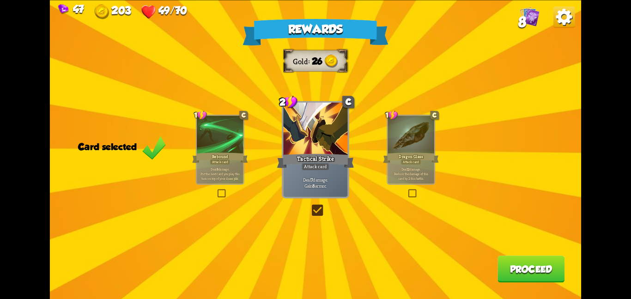
click at [545, 262] on button "Proceed" at bounding box center [531, 269] width 67 height 27
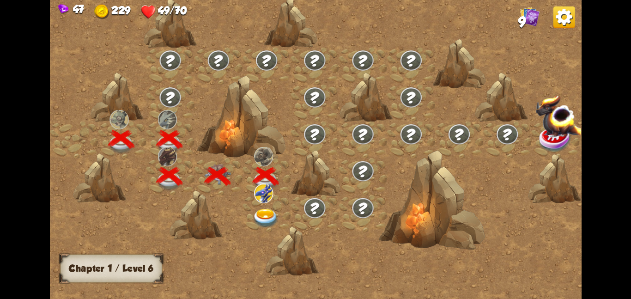
click at [274, 204] on div at bounding box center [267, 213] width 48 height 37
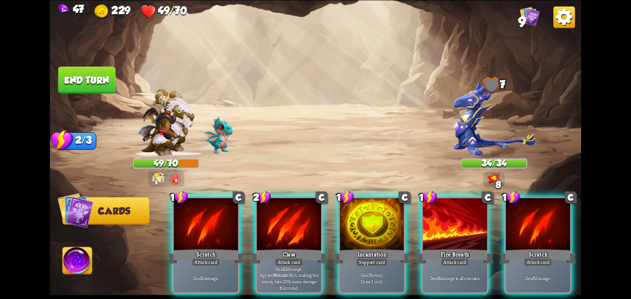
click at [274, 204] on div at bounding box center [289, 225] width 64 height 54
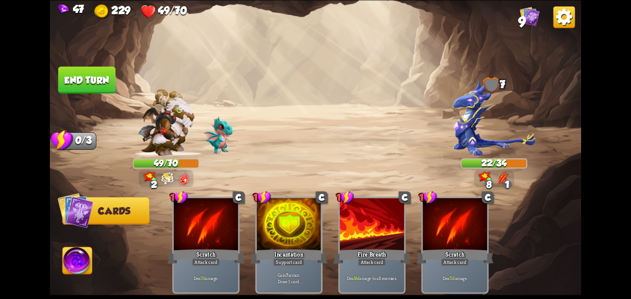
click at [79, 79] on button "End turn" at bounding box center [86, 80] width 57 height 27
